Goal: Information Seeking & Learning: Learn about a topic

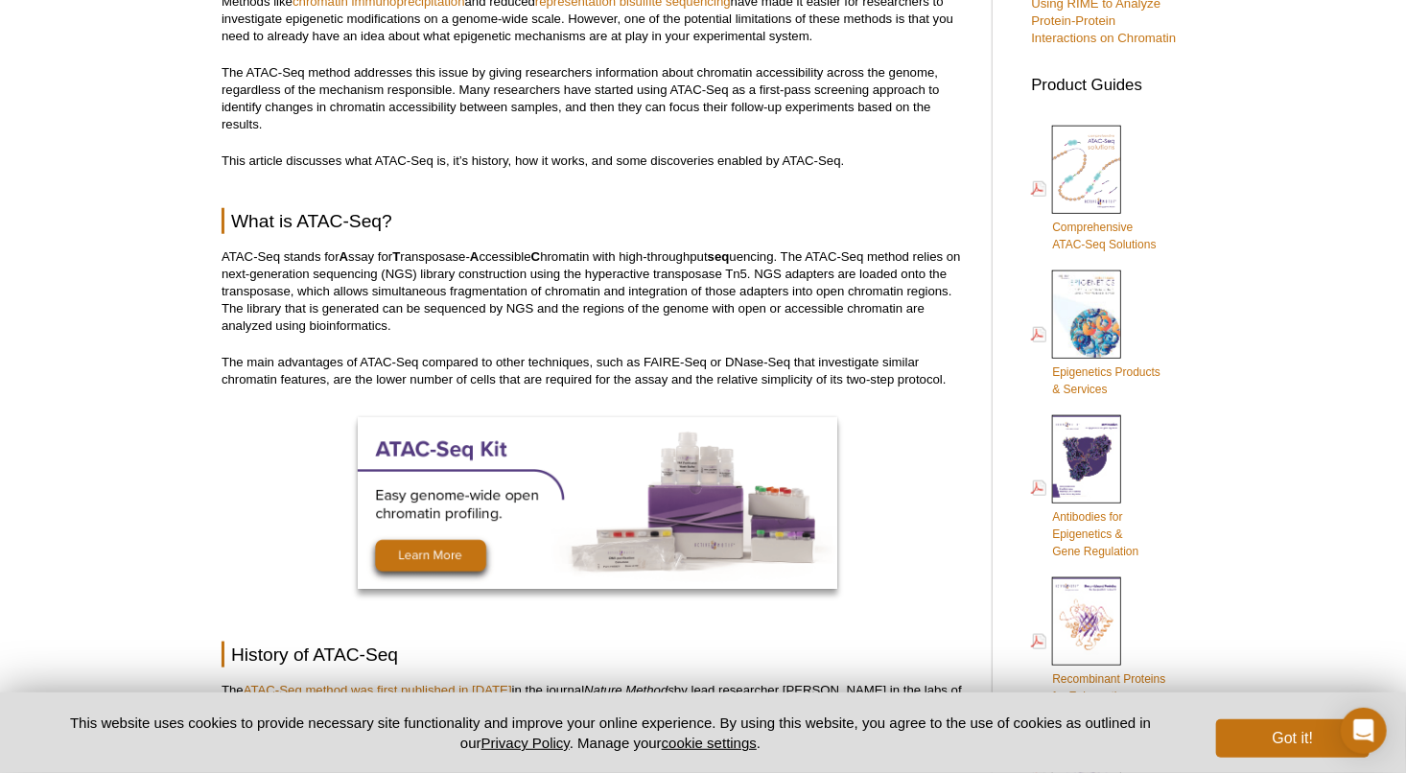
scroll to position [814, 0]
click at [301, 256] on p "ATAC-Seq stands for A ssay for T ransposase- A ccessible C hromatin with high-t…" at bounding box center [597, 292] width 751 height 86
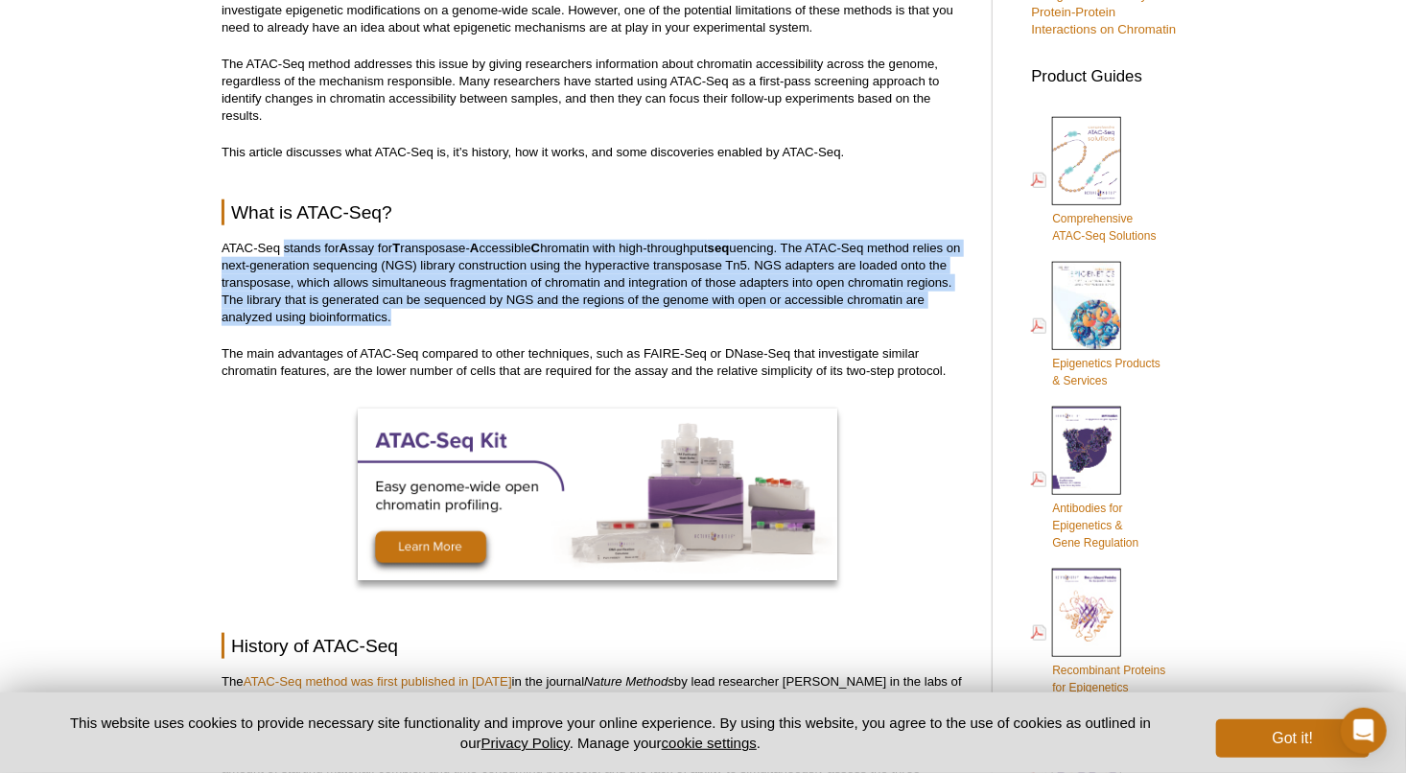
scroll to position [786, 0]
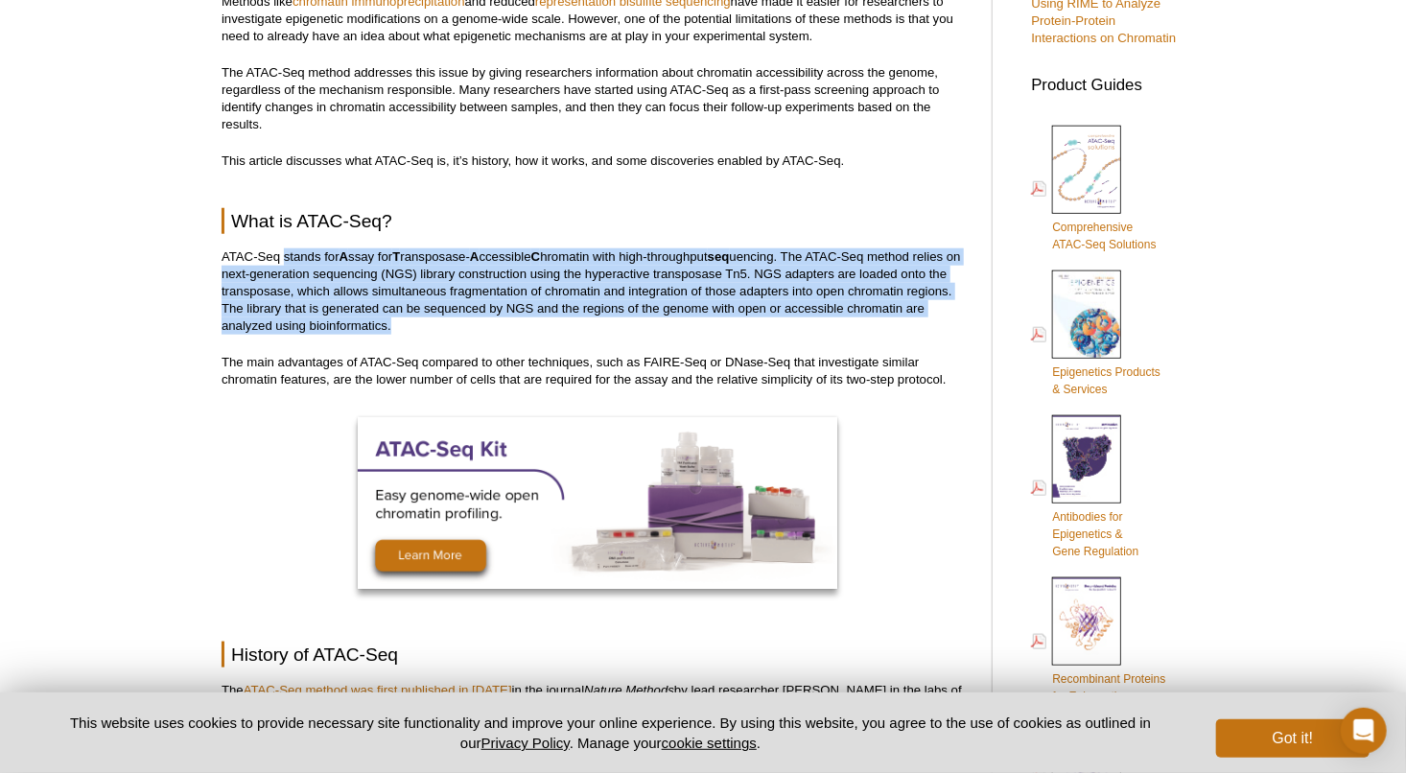
drag, startPoint x: 285, startPoint y: 254, endPoint x: 795, endPoint y: 320, distance: 514.5
click at [795, 320] on p "ATAC-Seq stands for A ssay for T ransposase- A ccessible C hromatin with high-t…" at bounding box center [597, 291] width 751 height 86
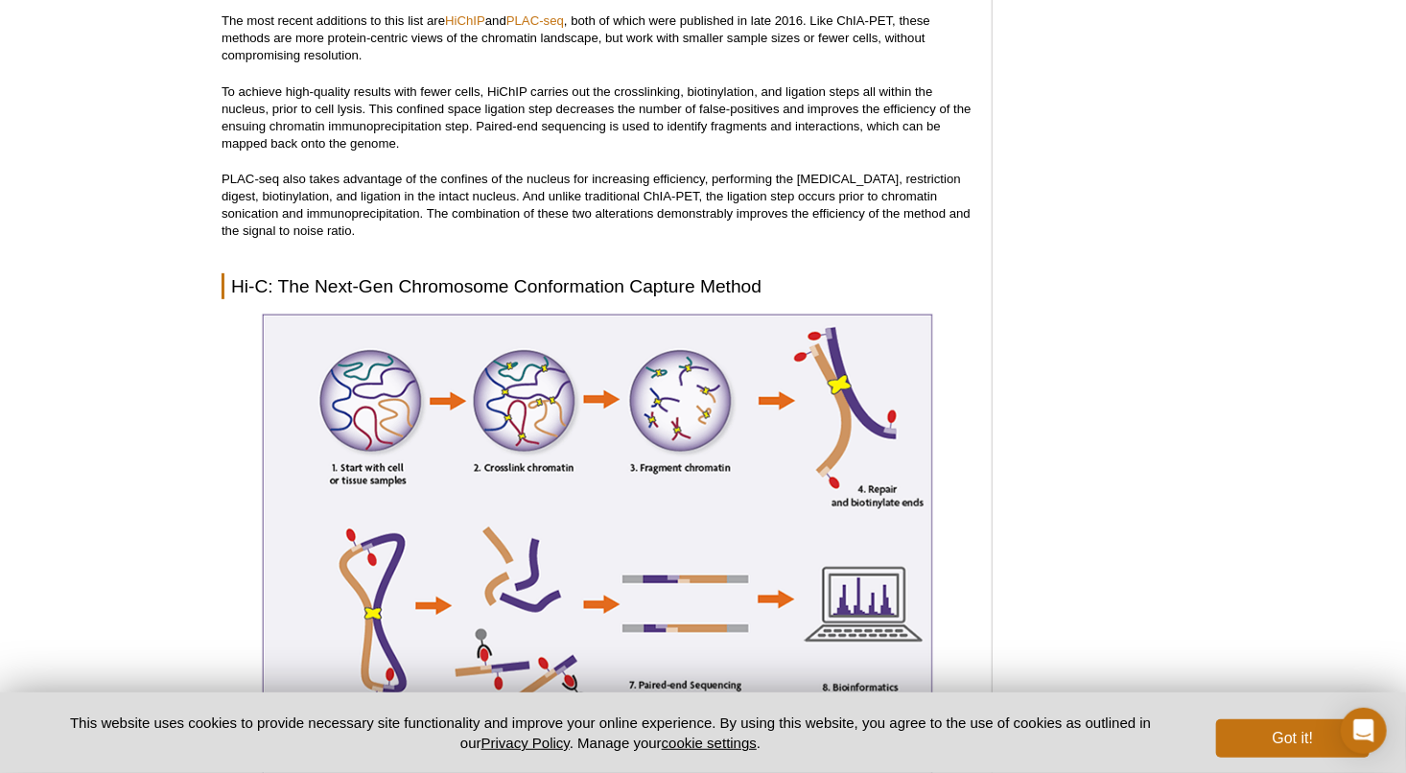
scroll to position [3951, 0]
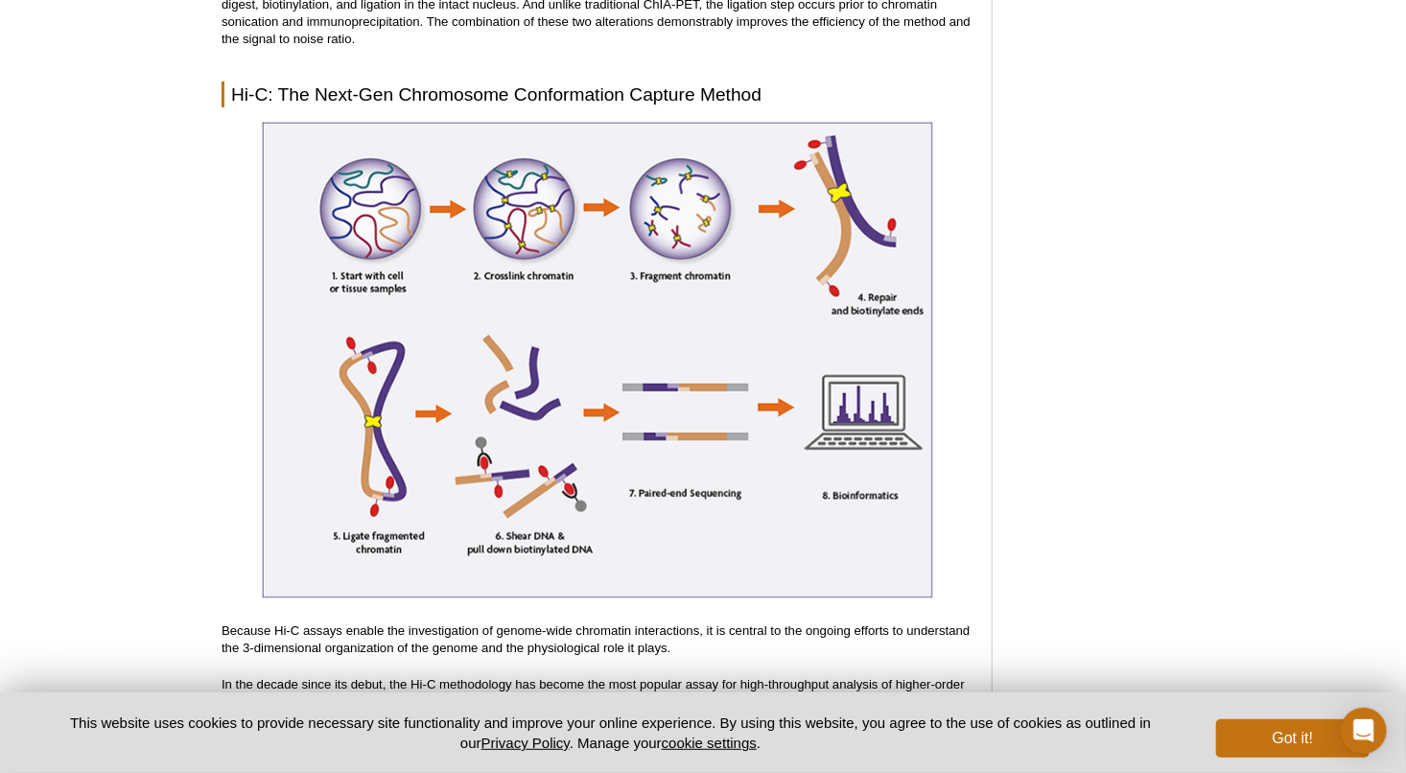
drag, startPoint x: 422, startPoint y: 145, endPoint x: 325, endPoint y: 295, distance: 179.1
click at [325, 295] on img at bounding box center [597, 360] width 671 height 477
click at [451, 328] on img at bounding box center [597, 360] width 671 height 477
